Goal: Task Accomplishment & Management: Manage account settings

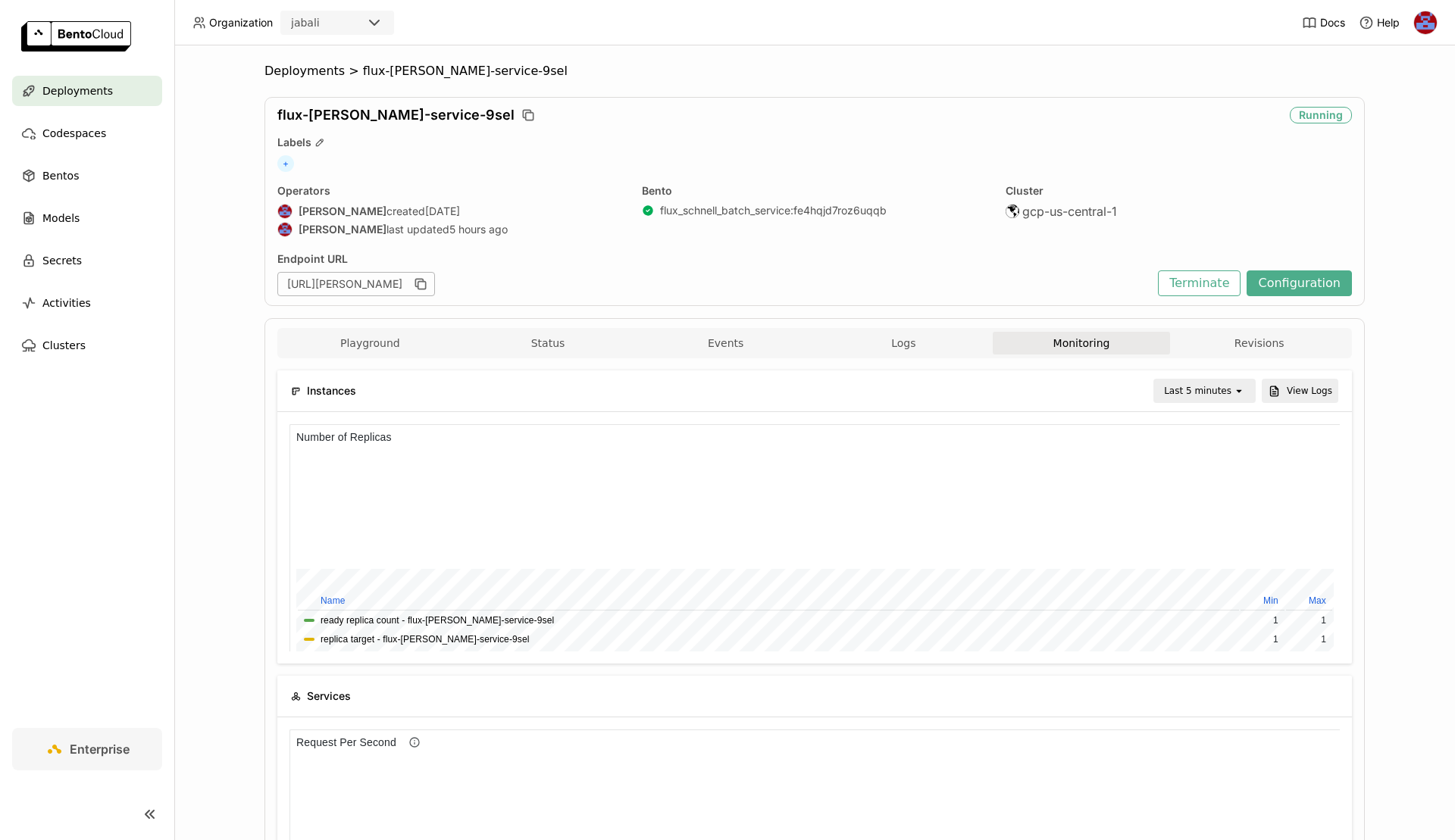
click at [1056, 343] on button "Monitoring" at bounding box center [1081, 343] width 178 height 23
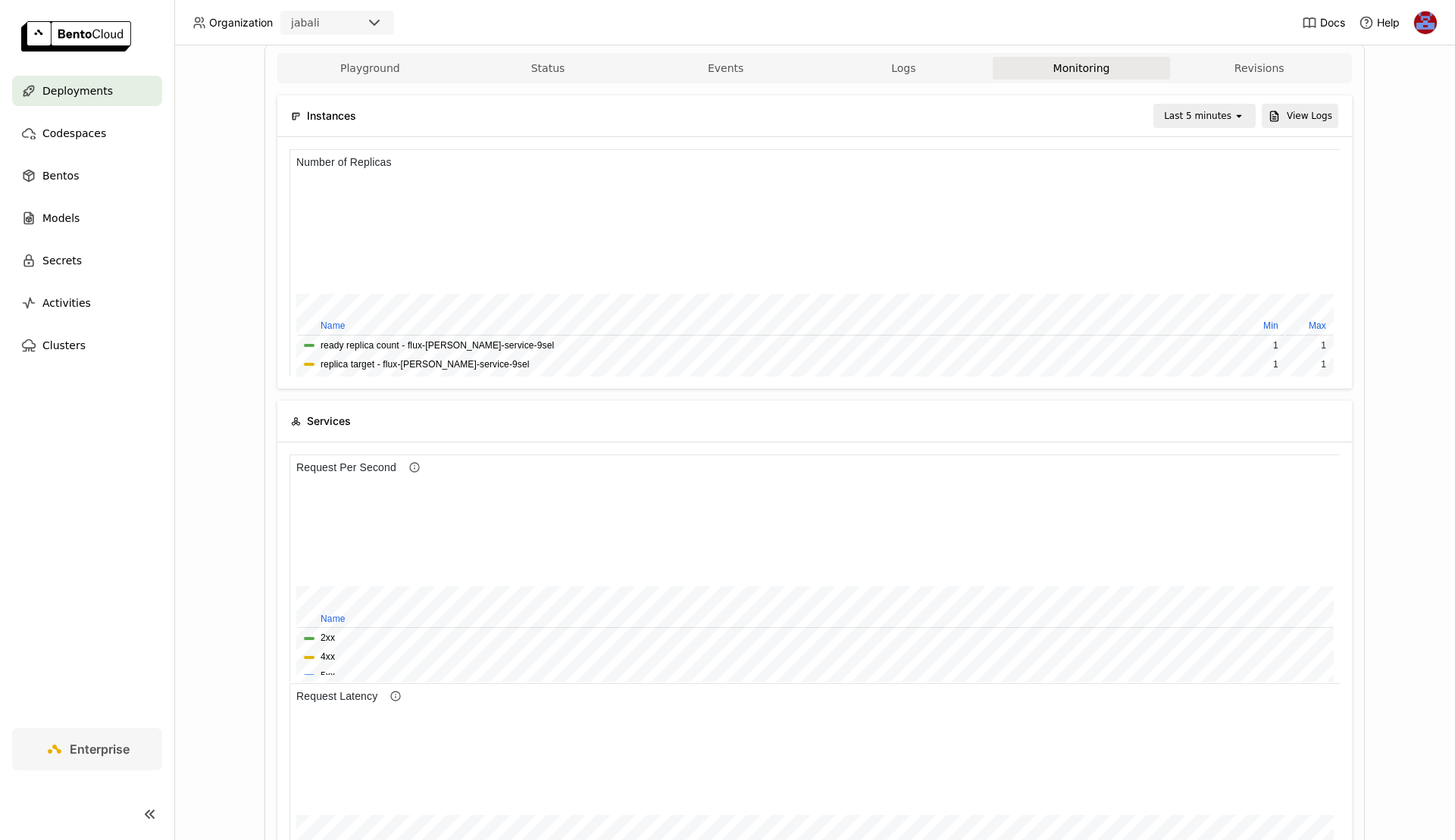
scroll to position [417, 0]
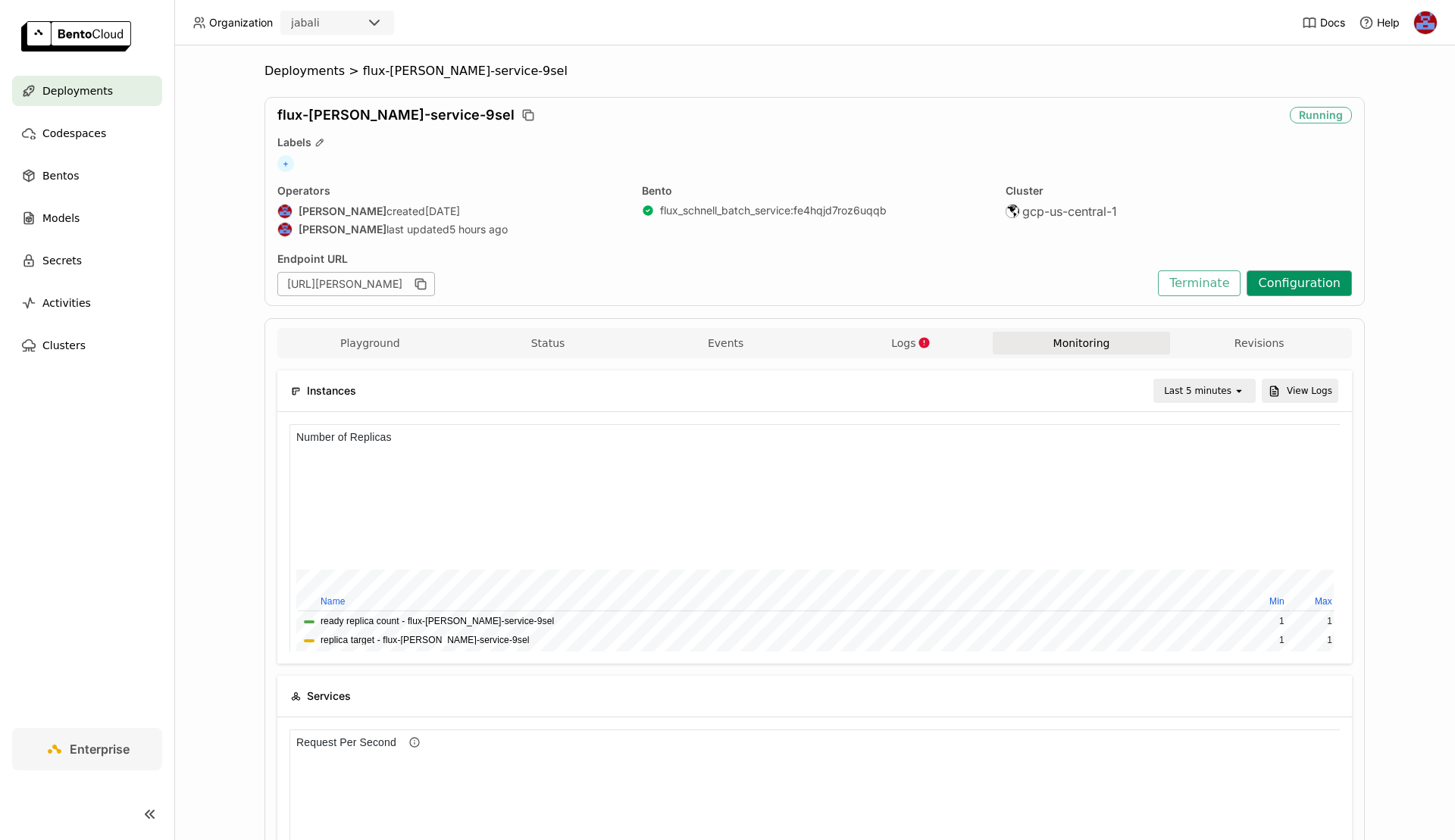
click at [1300, 280] on button "Configuration" at bounding box center [1299, 283] width 105 height 26
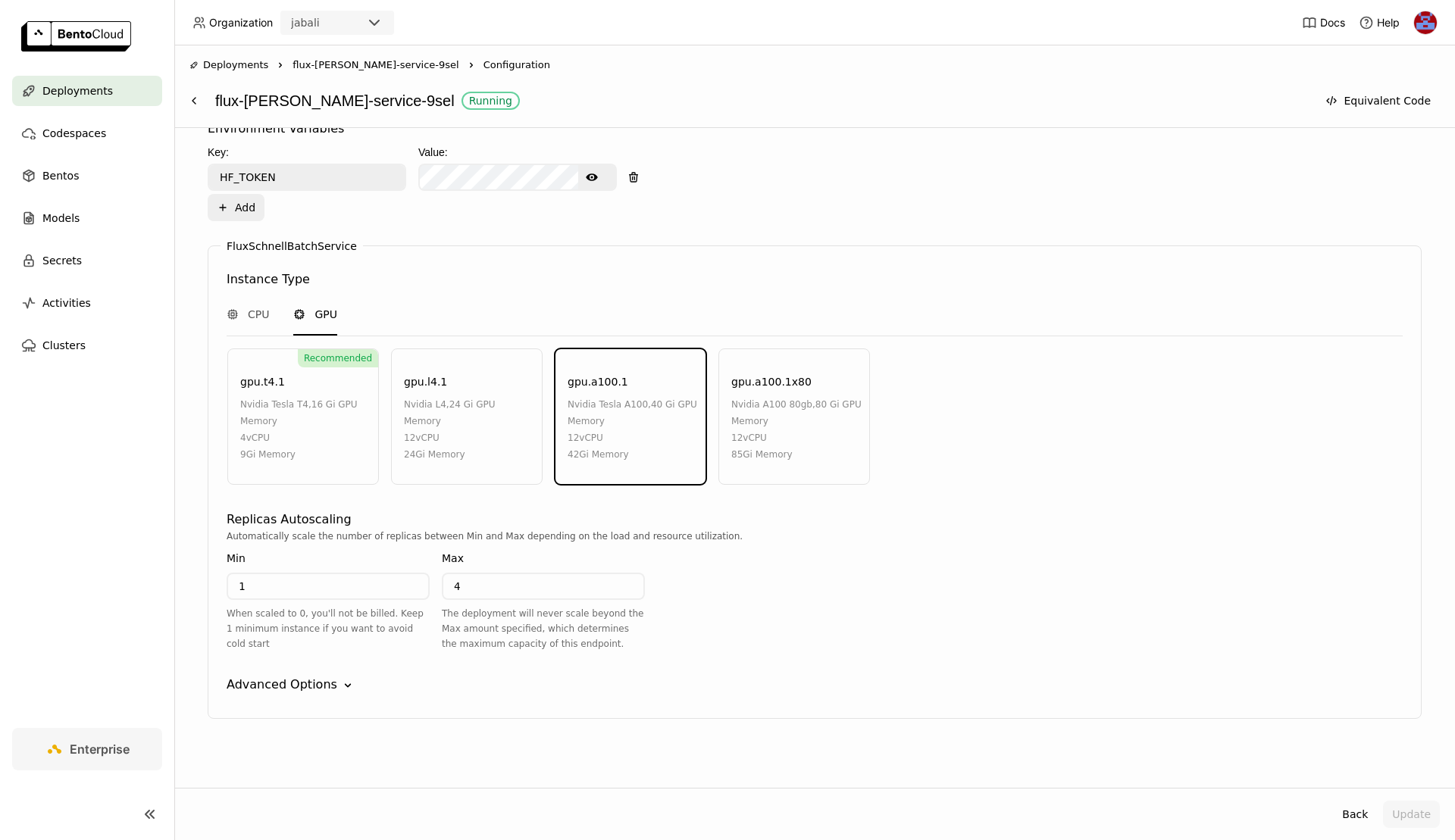
click at [777, 434] on div "12 vCPU" at bounding box center [796, 437] width 130 height 17
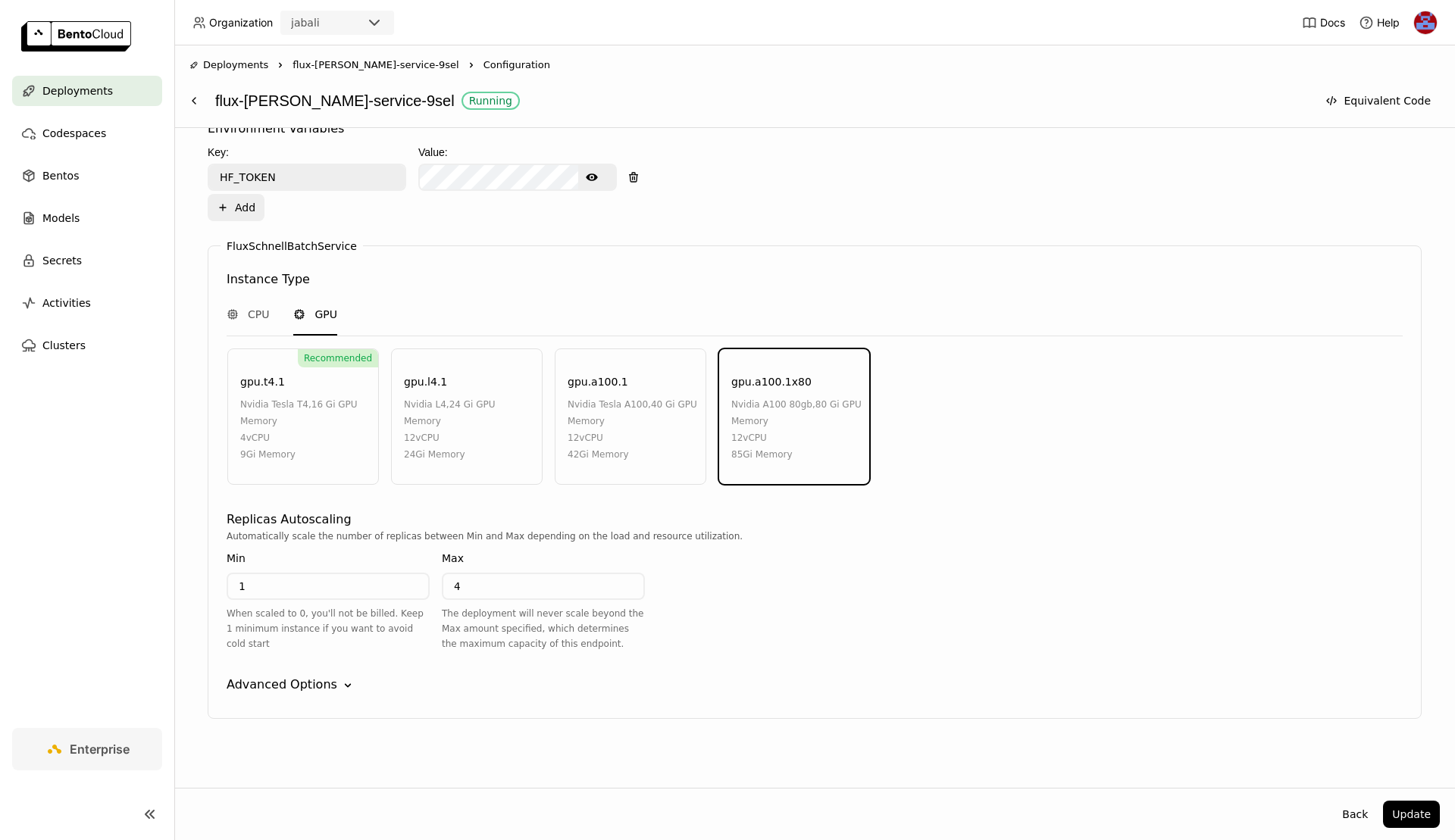
click at [322, 688] on div "Advanced Options" at bounding box center [282, 685] width 110 height 18
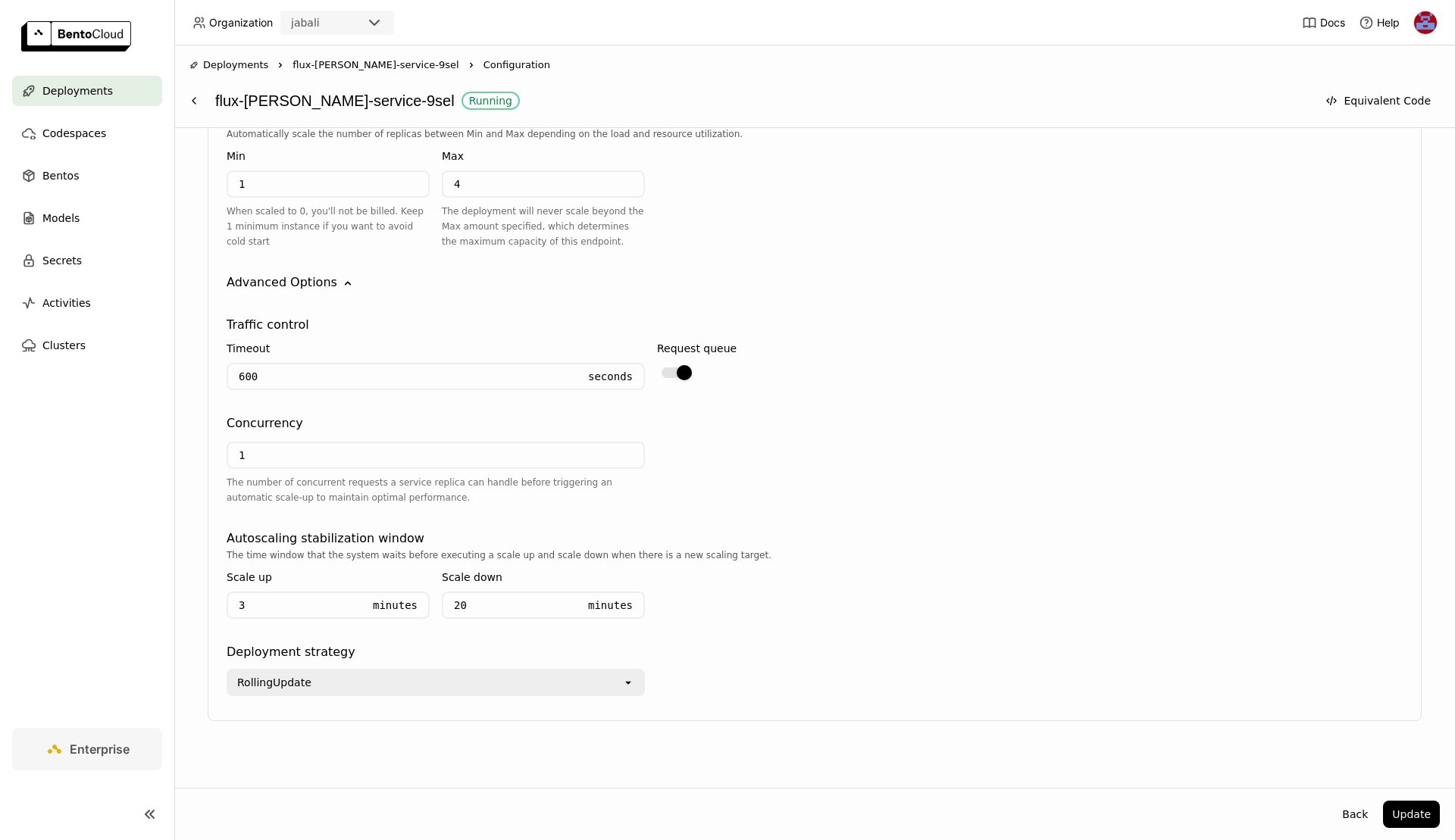
click at [439, 443] on input "1" at bounding box center [435, 455] width 415 height 24
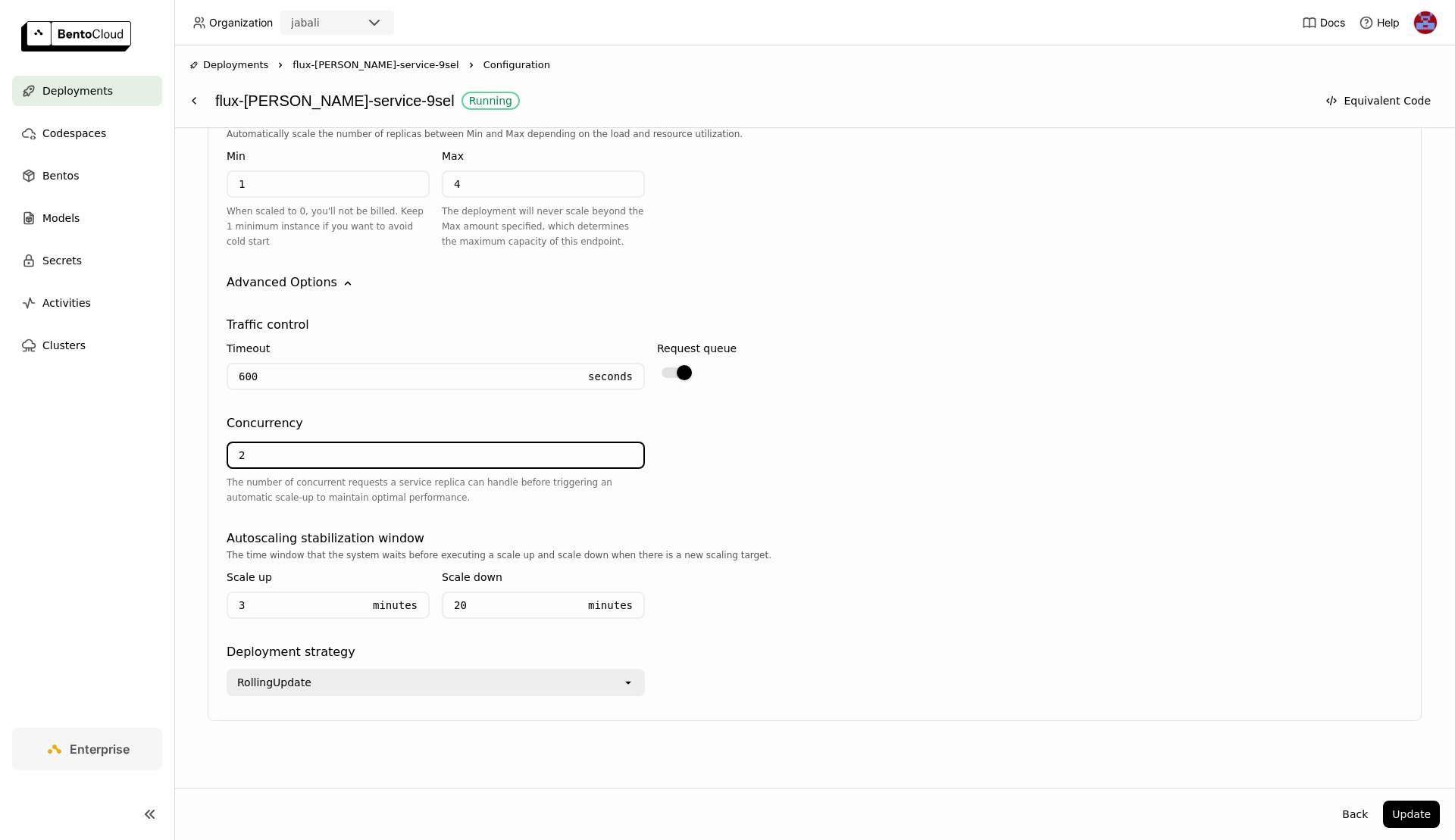
type input "2"
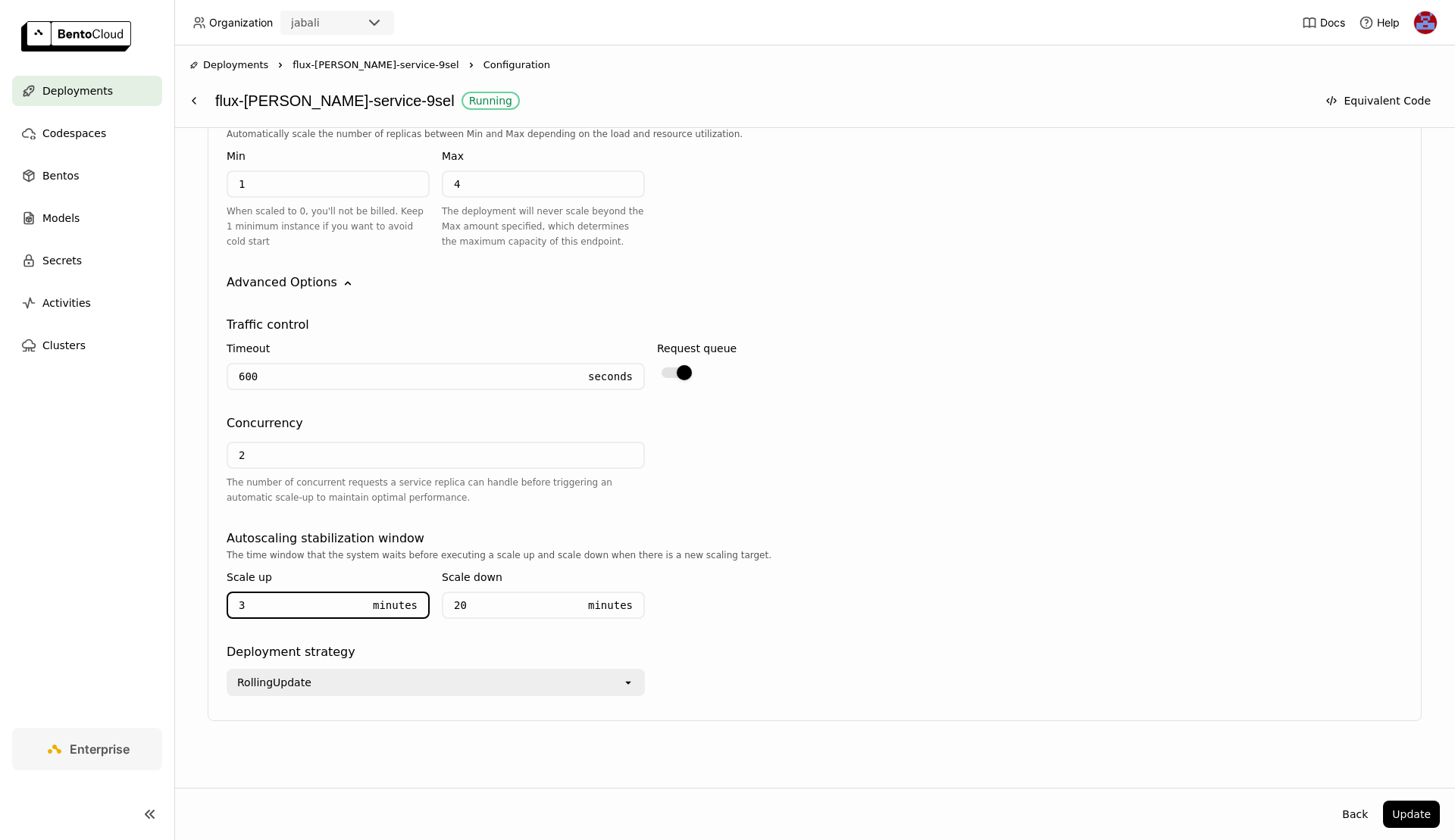
drag, startPoint x: 280, startPoint y: 601, endPoint x: 196, endPoint y: 587, distance: 85.2
click at [196, 587] on div "Deployment Config BentoML automatically recommends default configuration based …" at bounding box center [814, 54] width 1251 height 1380
type input "5"
click at [1403, 811] on button "Update" at bounding box center [1411, 814] width 56 height 27
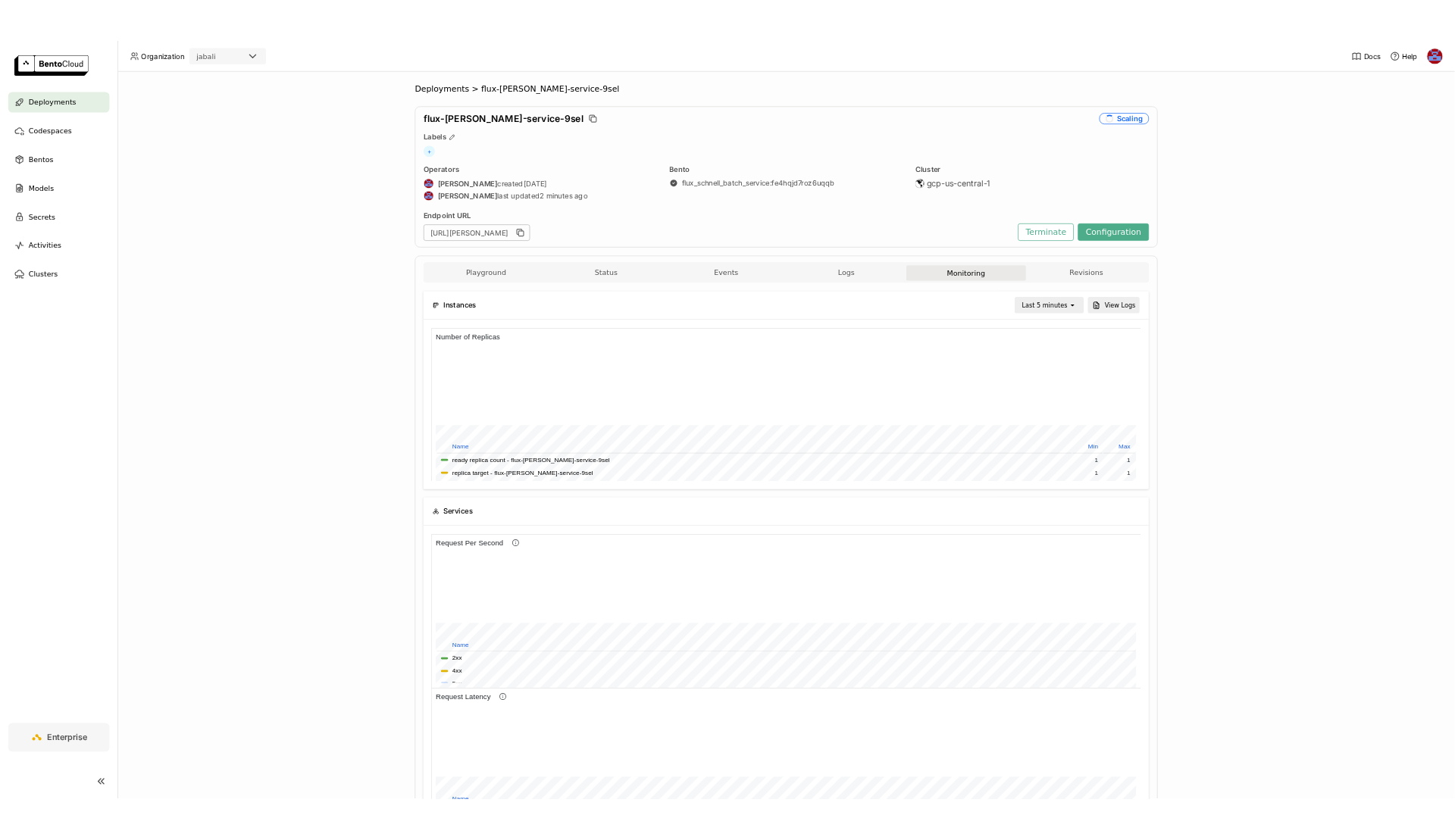
scroll to position [228, 349]
